Goal: Check status: Check status

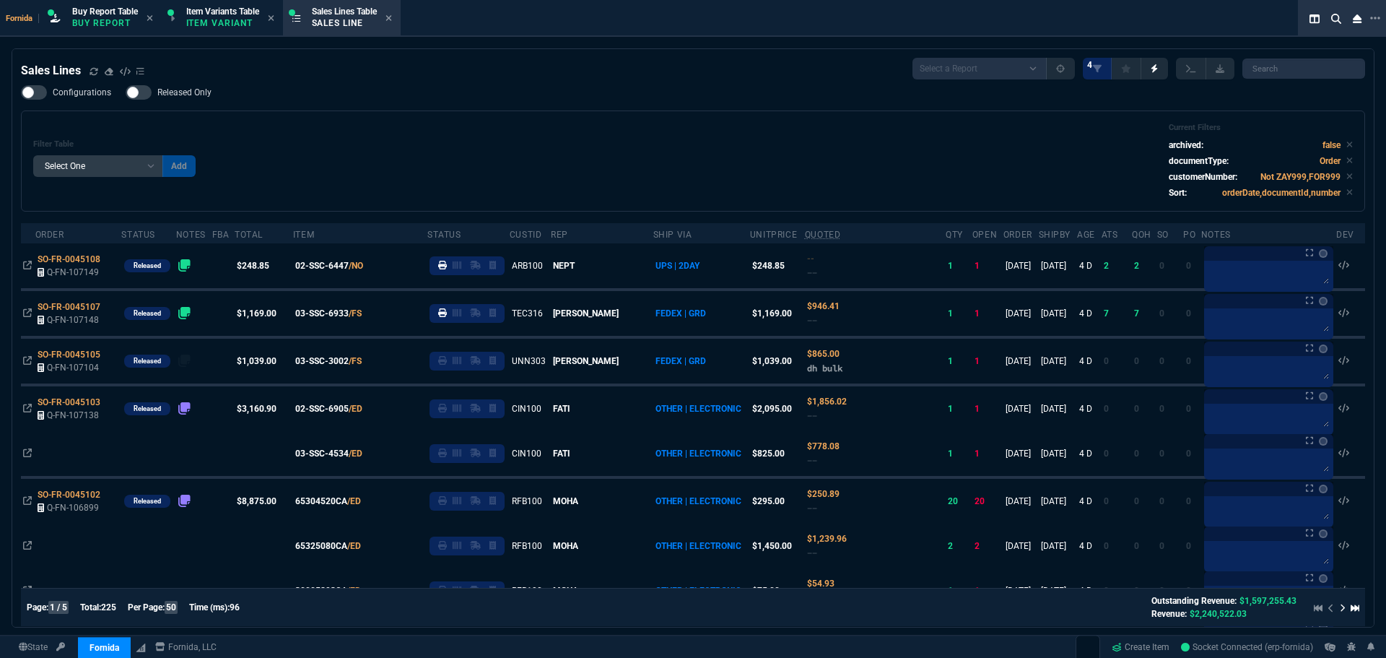
select select "1: BROV"
select select
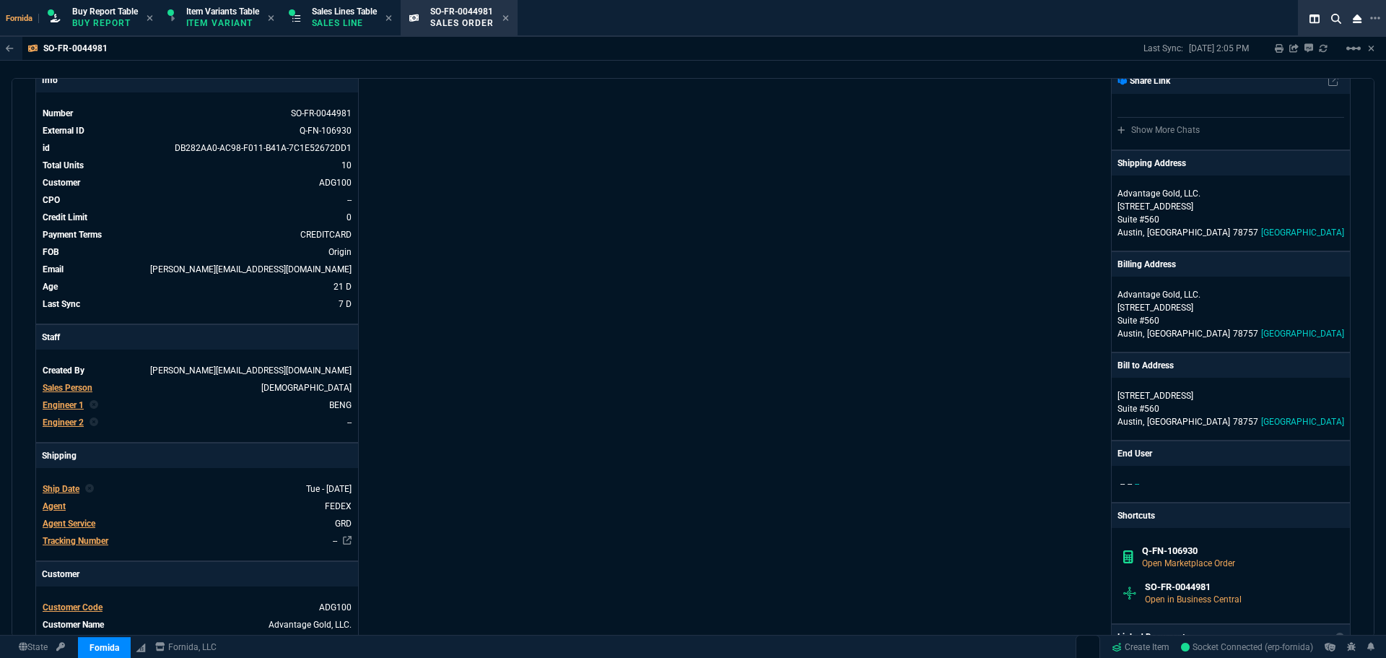
scroll to position [144, 0]
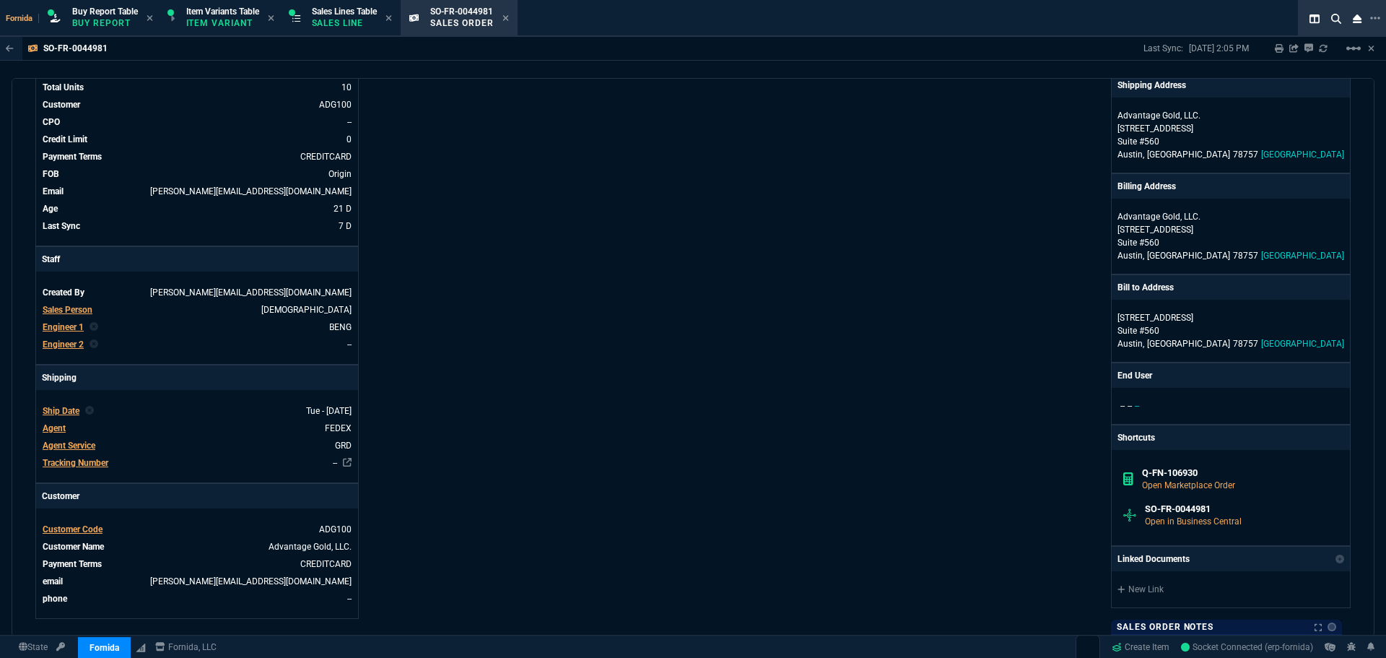
click at [550, 241] on div "Info Number SO-FR-0044981 External ID Q-FN-106930 id DB282AA0-AC98-F011-B41A-7C…" at bounding box center [364, 401] width 658 height 824
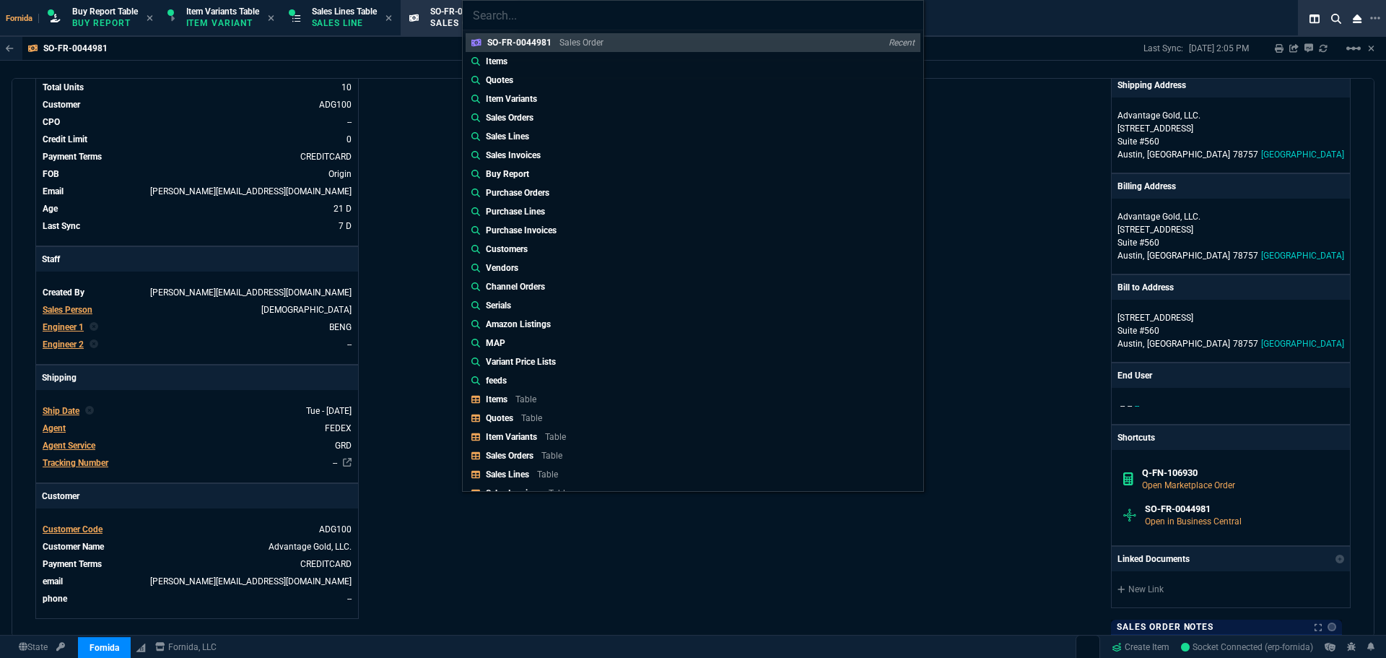
type input "Sales Orders: SO-FR-0045038"
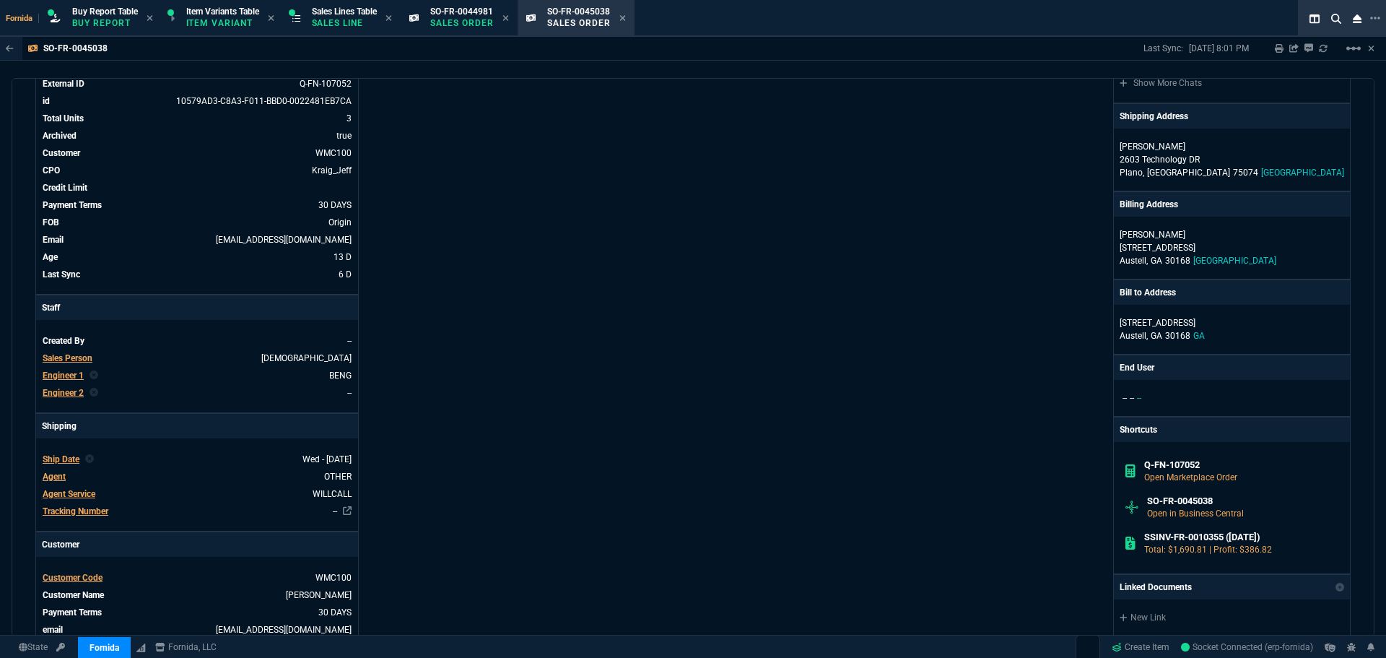
scroll to position [217, 0]
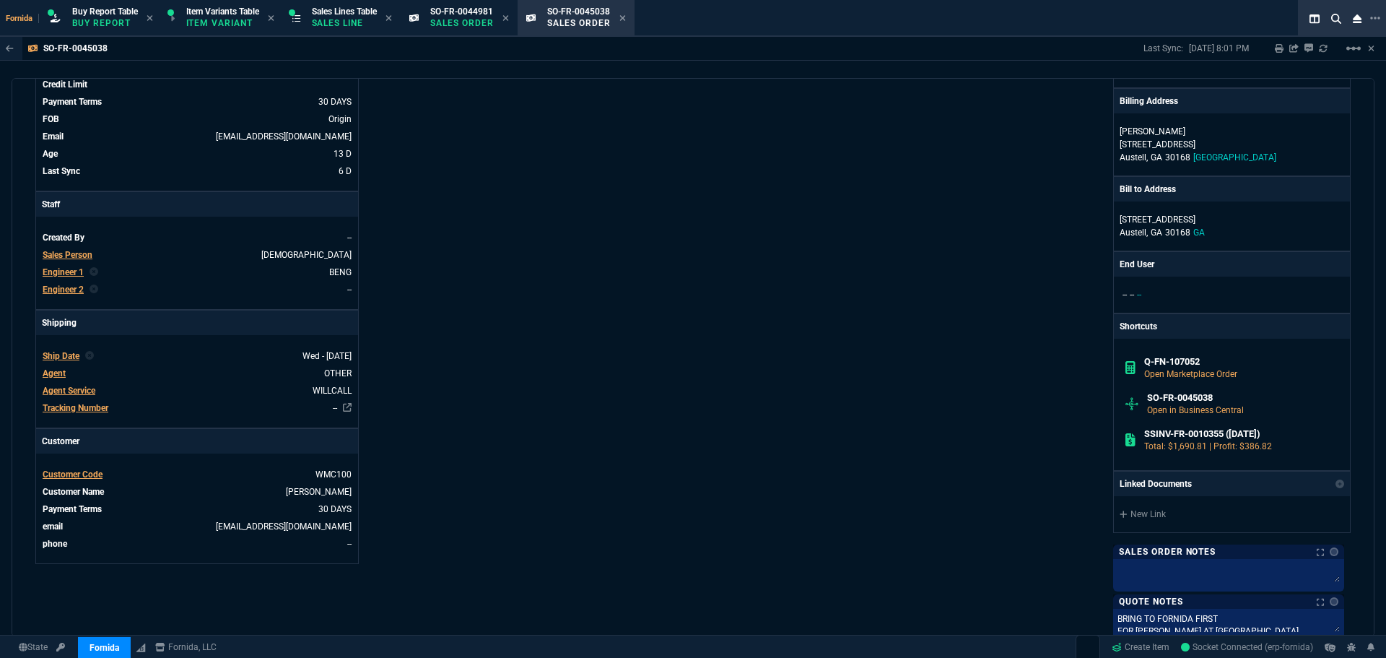
click at [668, 274] on div "Info Number SO-FR-0045038 External ID Q-FN-107052 id 10579AD3-C8A3-F011-BBD0-00…" at bounding box center [364, 327] width 658 height 821
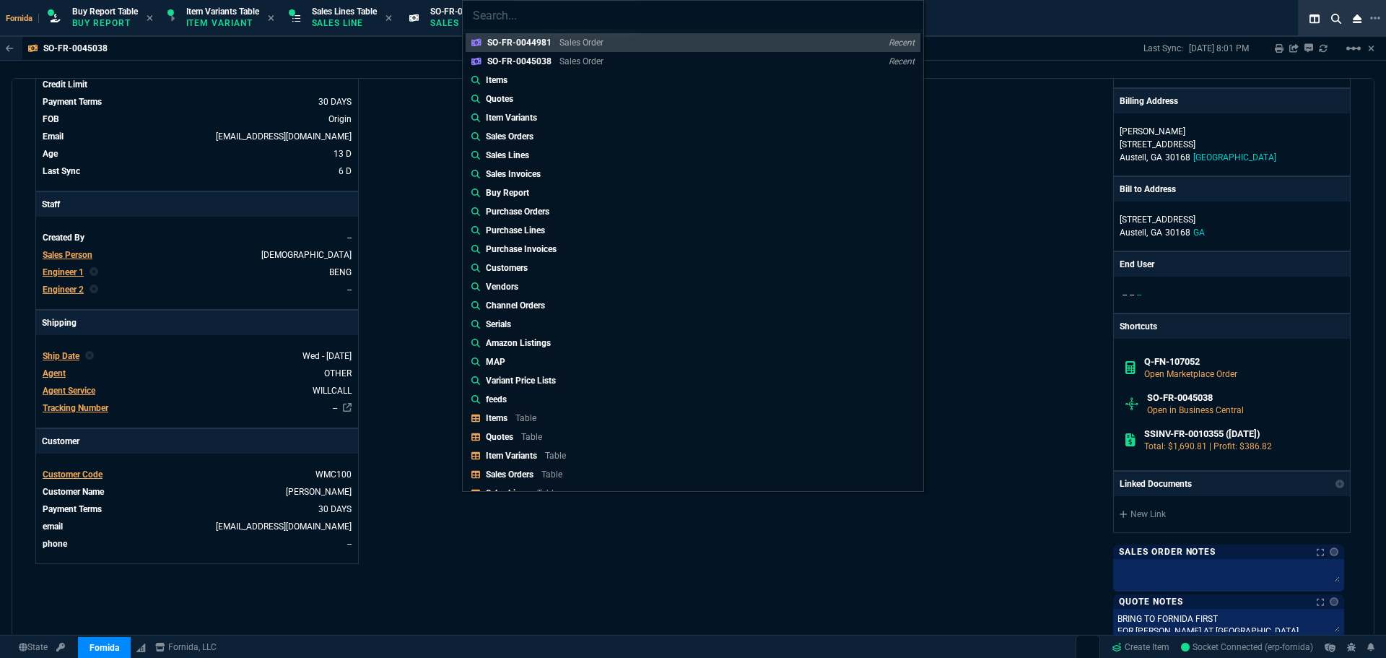
click at [572, 22] on input "search" at bounding box center [693, 15] width 461 height 29
paste input "Sales Orders: SO-FR-0045050"
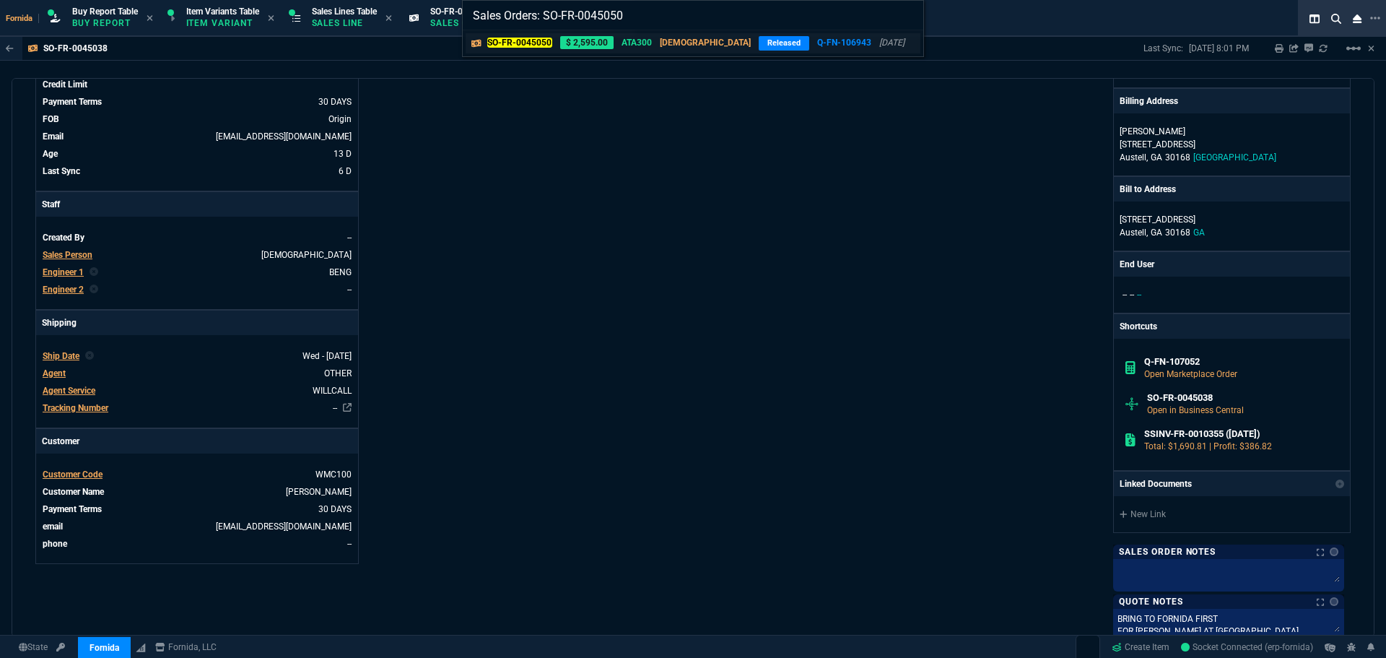
type input "Sales Orders: SO-FR-0045050"
click at [554, 42] on div "SO-FR-0045050 $ 2,595.00 ATA300 VAHI Released Q-FN-106943 [DATE]" at bounding box center [698, 43] width 423 height 14
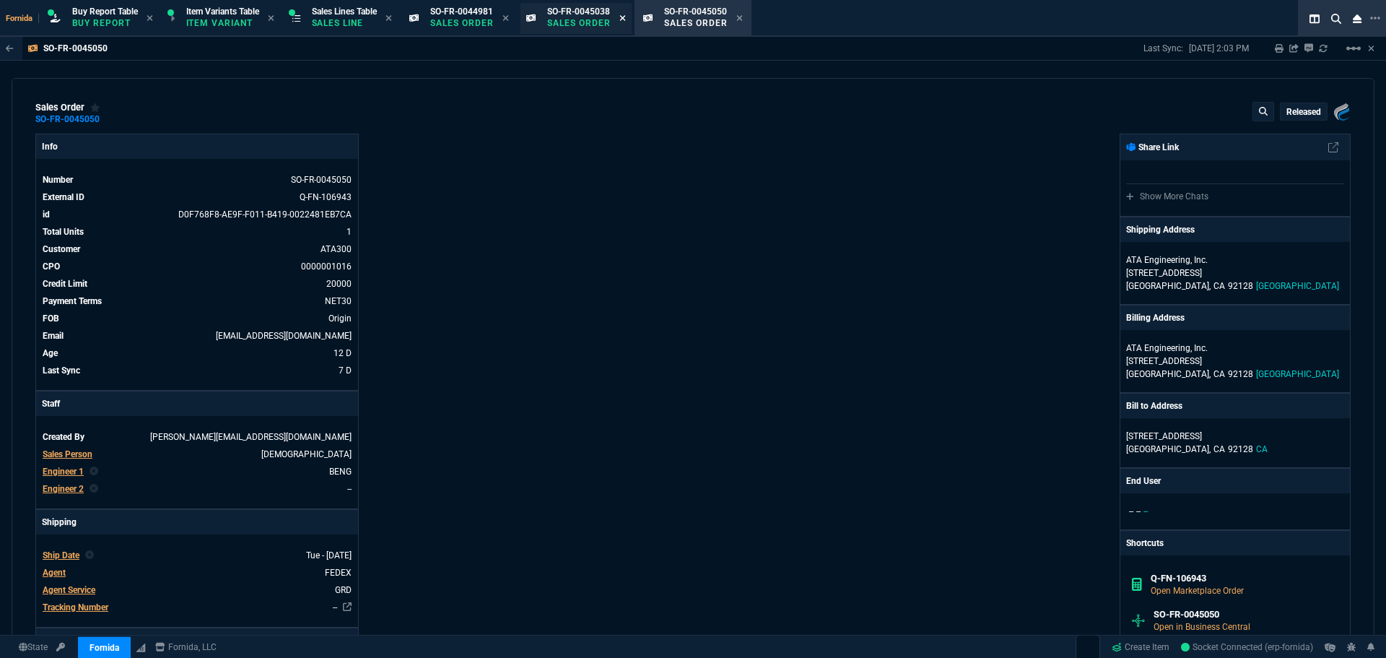
click at [626, 16] on icon at bounding box center [622, 18] width 6 height 9
click at [509, 21] on icon at bounding box center [505, 18] width 6 height 9
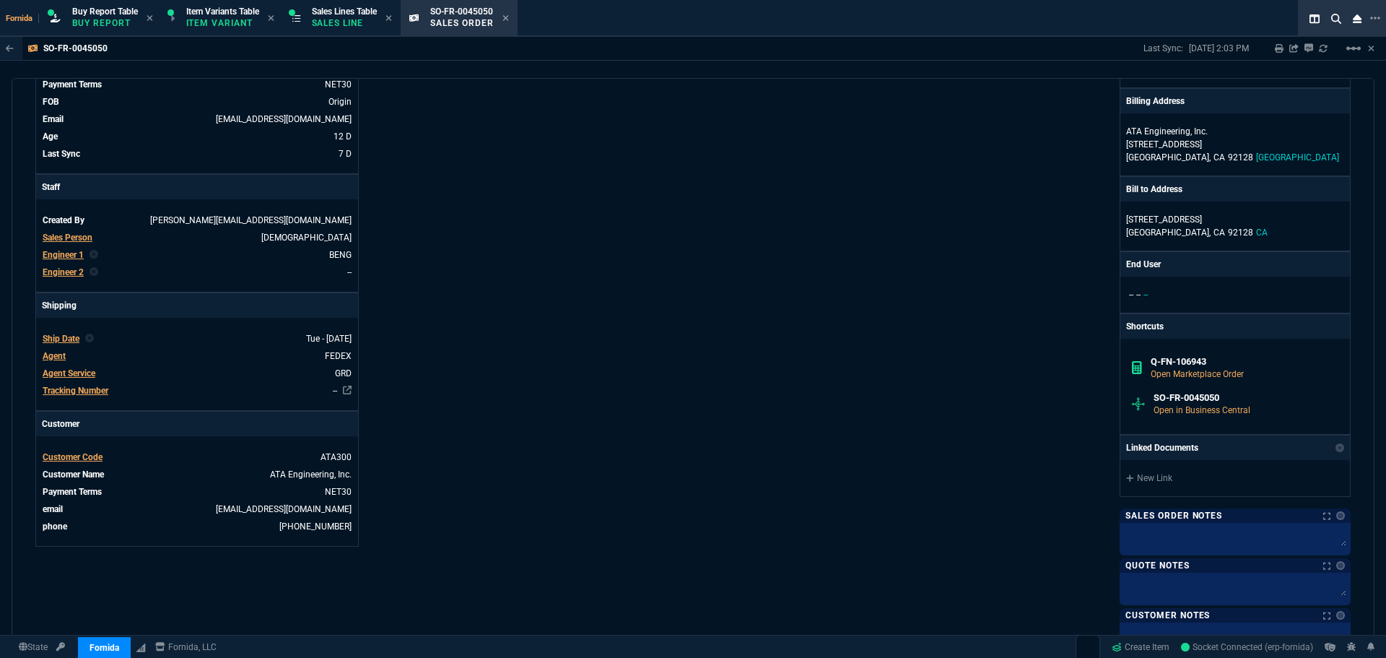
click at [535, 341] on div "Info Number SO-FR-0045050 External ID Q-FN-106943 id D0F768F8-AE9F-F011-B419-00…" at bounding box center [364, 309] width 658 height 785
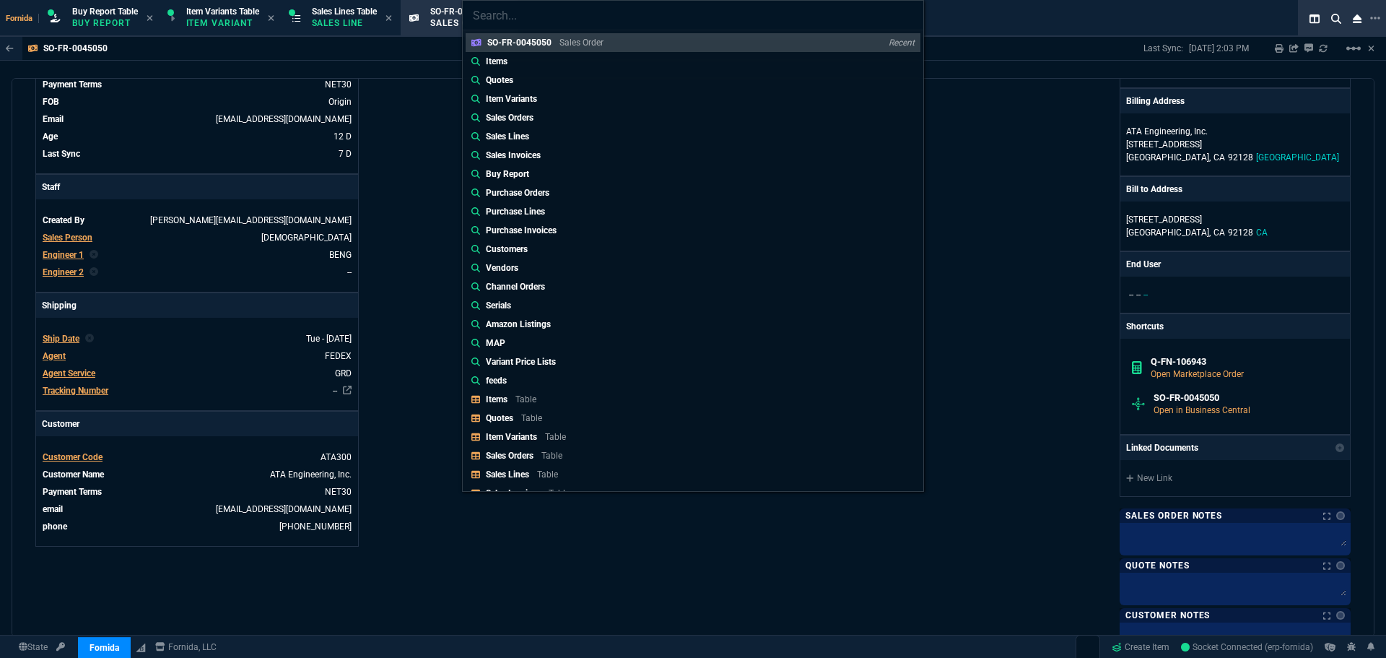
type input "Sales Orders: SO-FR-0045075"
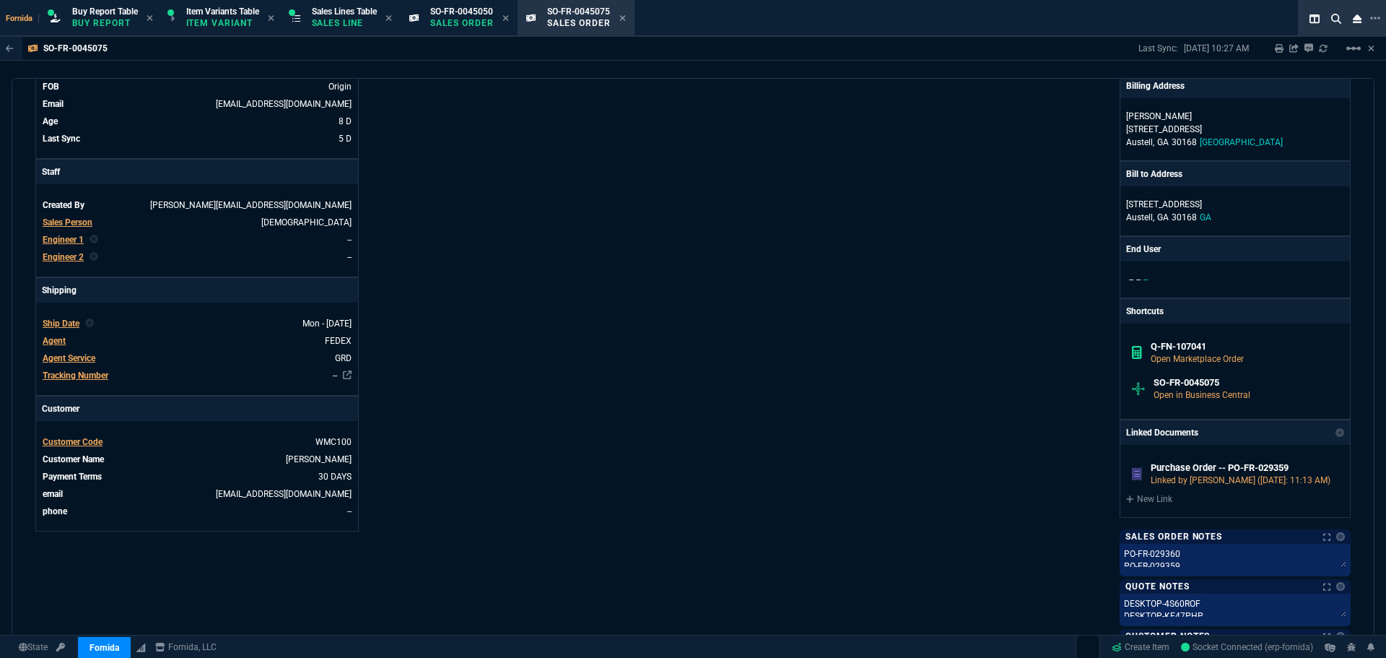
scroll to position [361, 0]
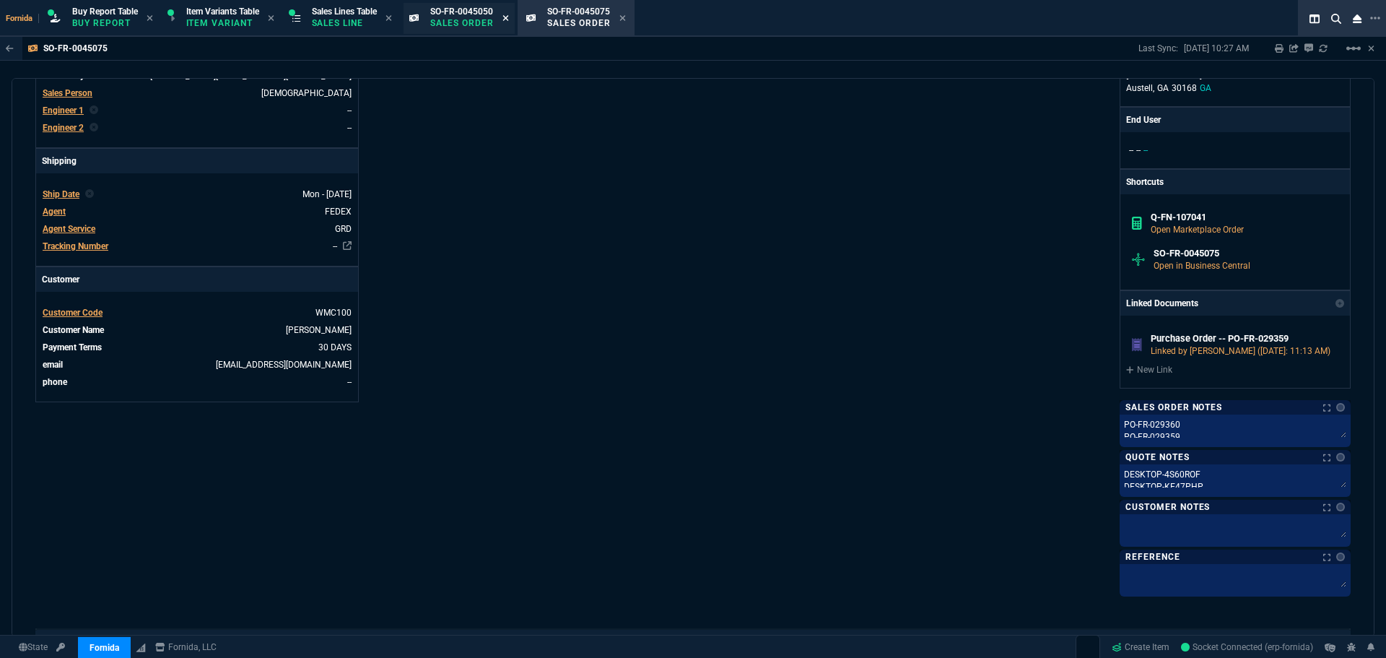
click at [509, 17] on icon at bounding box center [505, 18] width 6 height 9
click at [79, 105] on span "Engineer 1" at bounding box center [63, 110] width 41 height 10
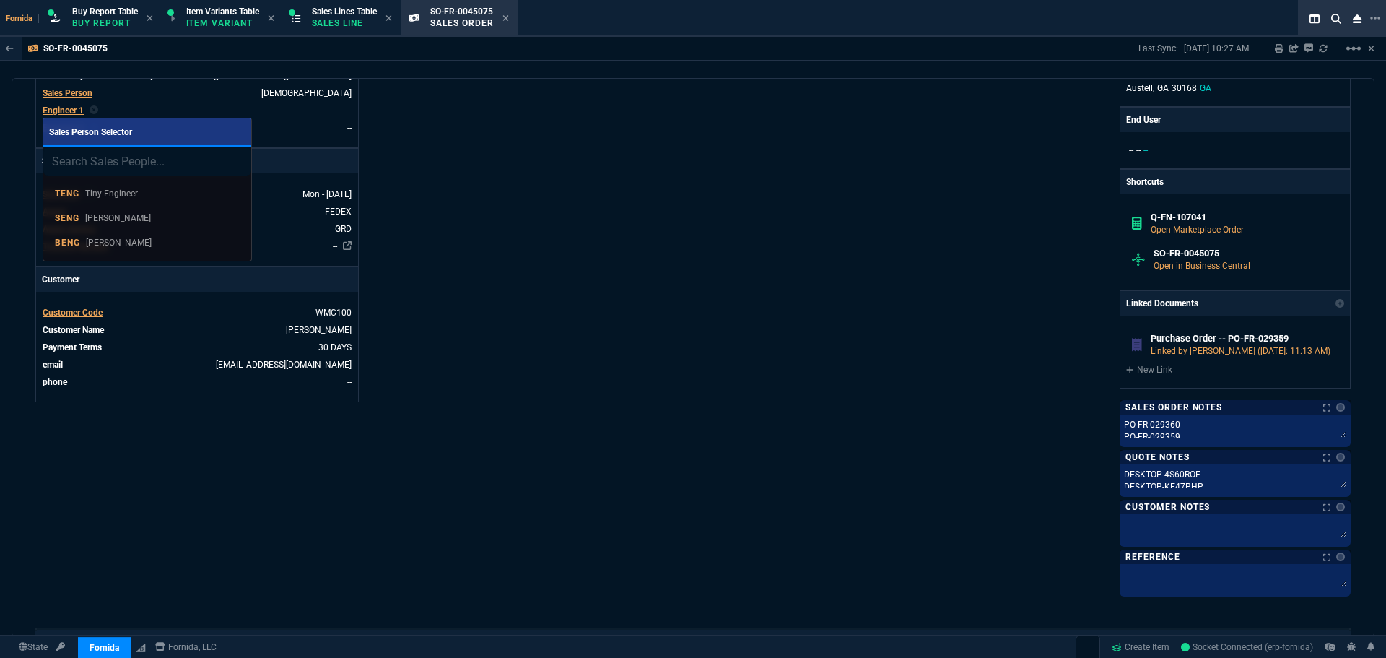
click at [141, 240] on p "[PERSON_NAME]" at bounding box center [119, 242] width 66 height 13
click at [484, 243] on nx-fornida-erp-document "SO-FR-0045075 Last Sync: [DATE] 10:27 AM Sharing SO-FR-0045075 Link Dev Link Sh…" at bounding box center [693, 371] width 1386 height 669
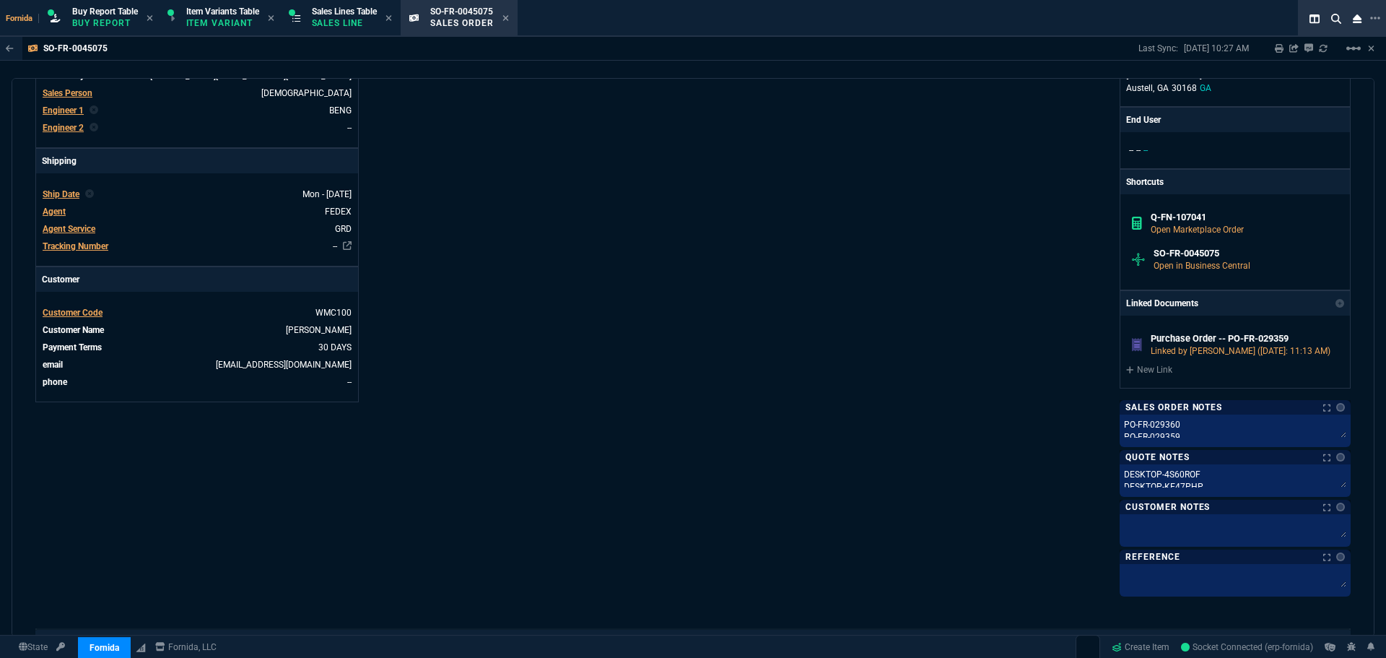
click at [600, 263] on nx-fornida-erp-document "SO-FR-0045075 Last Sync: [DATE] 10:27 AM Sharing SO-FR-0045075 Link Dev Link Sh…" at bounding box center [693, 371] width 1386 height 669
click at [509, 17] on icon at bounding box center [505, 18] width 6 height 9
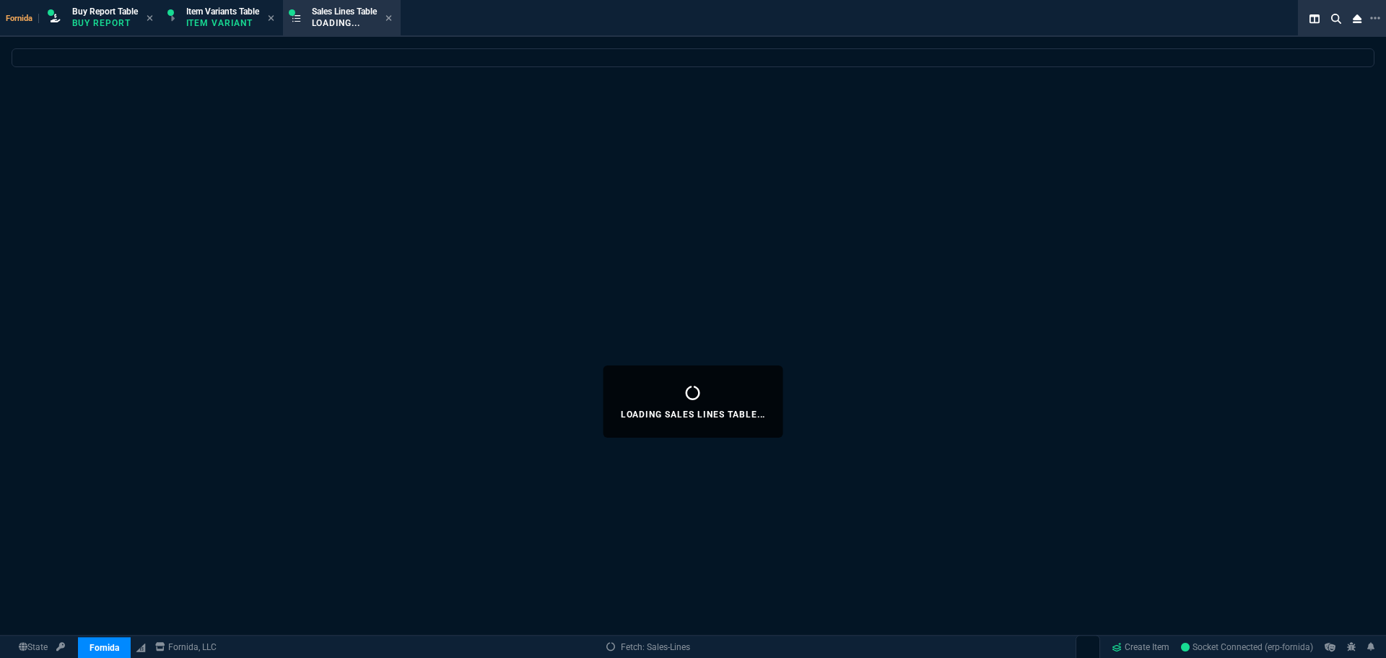
select select
